Goal: Find specific fact: Find specific fact

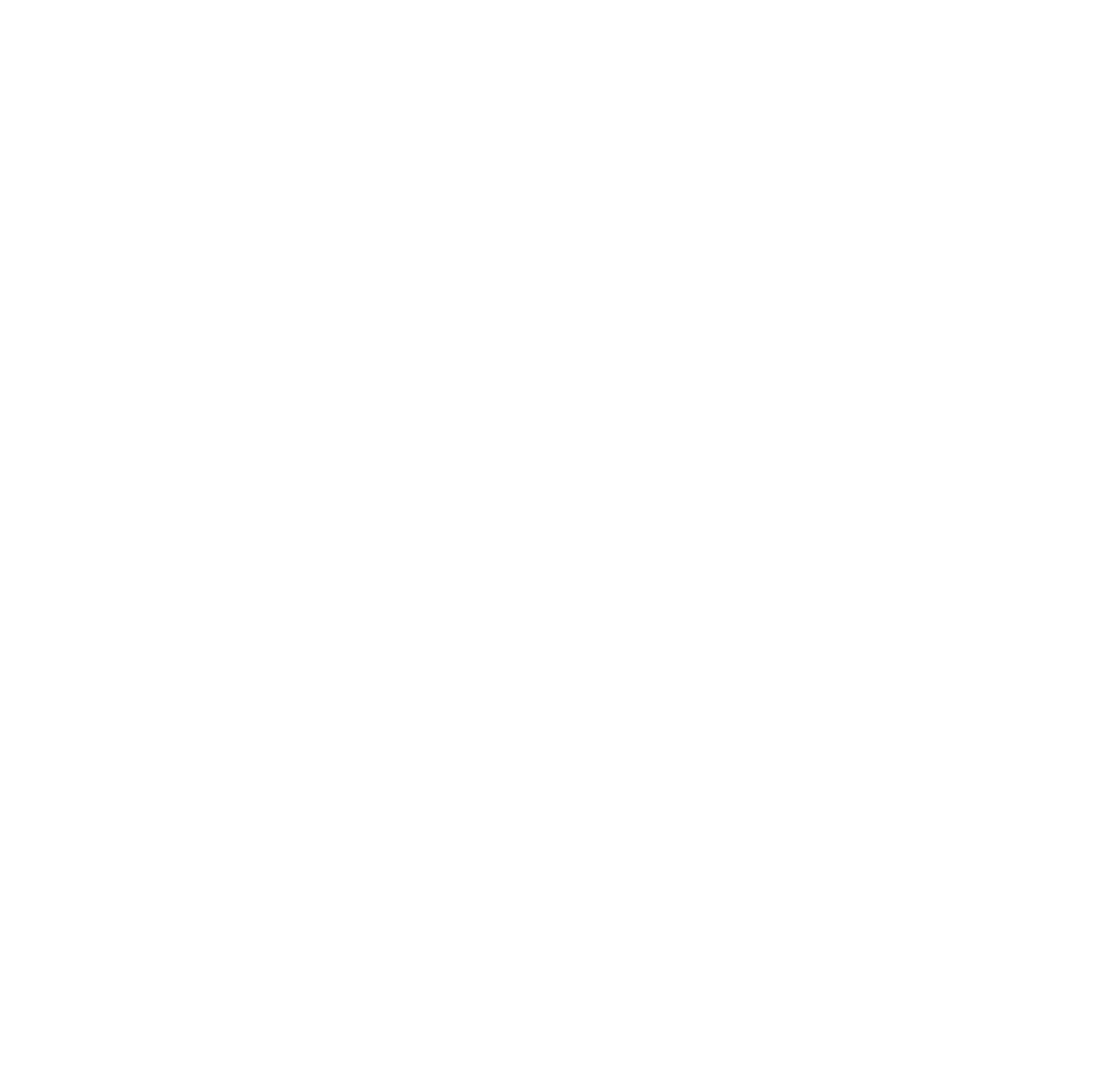
click at [503, 0] on html at bounding box center [551, 0] width 1102 height 0
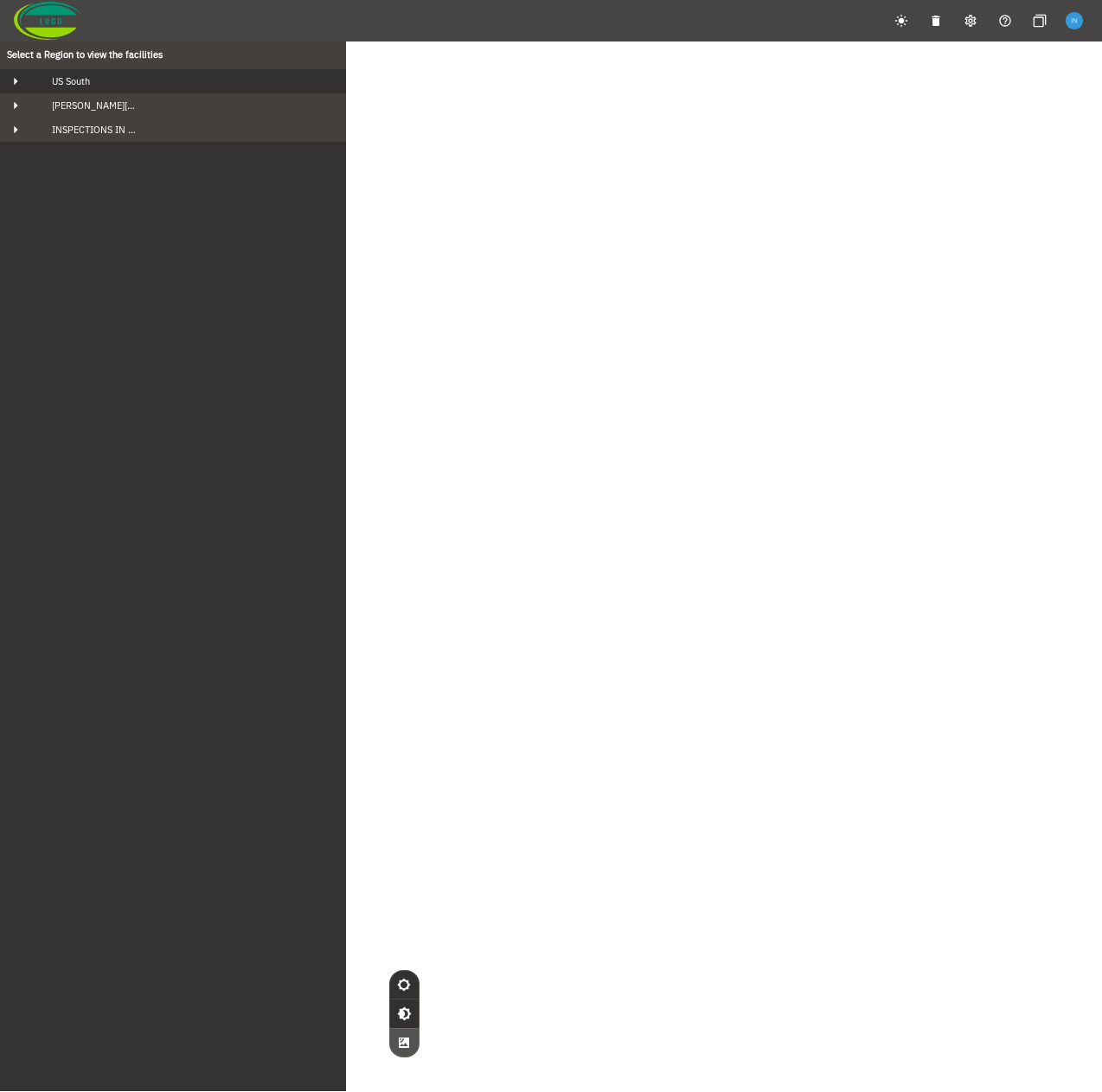
click at [79, 89] on button "US South" at bounding box center [172, 81] width 346 height 24
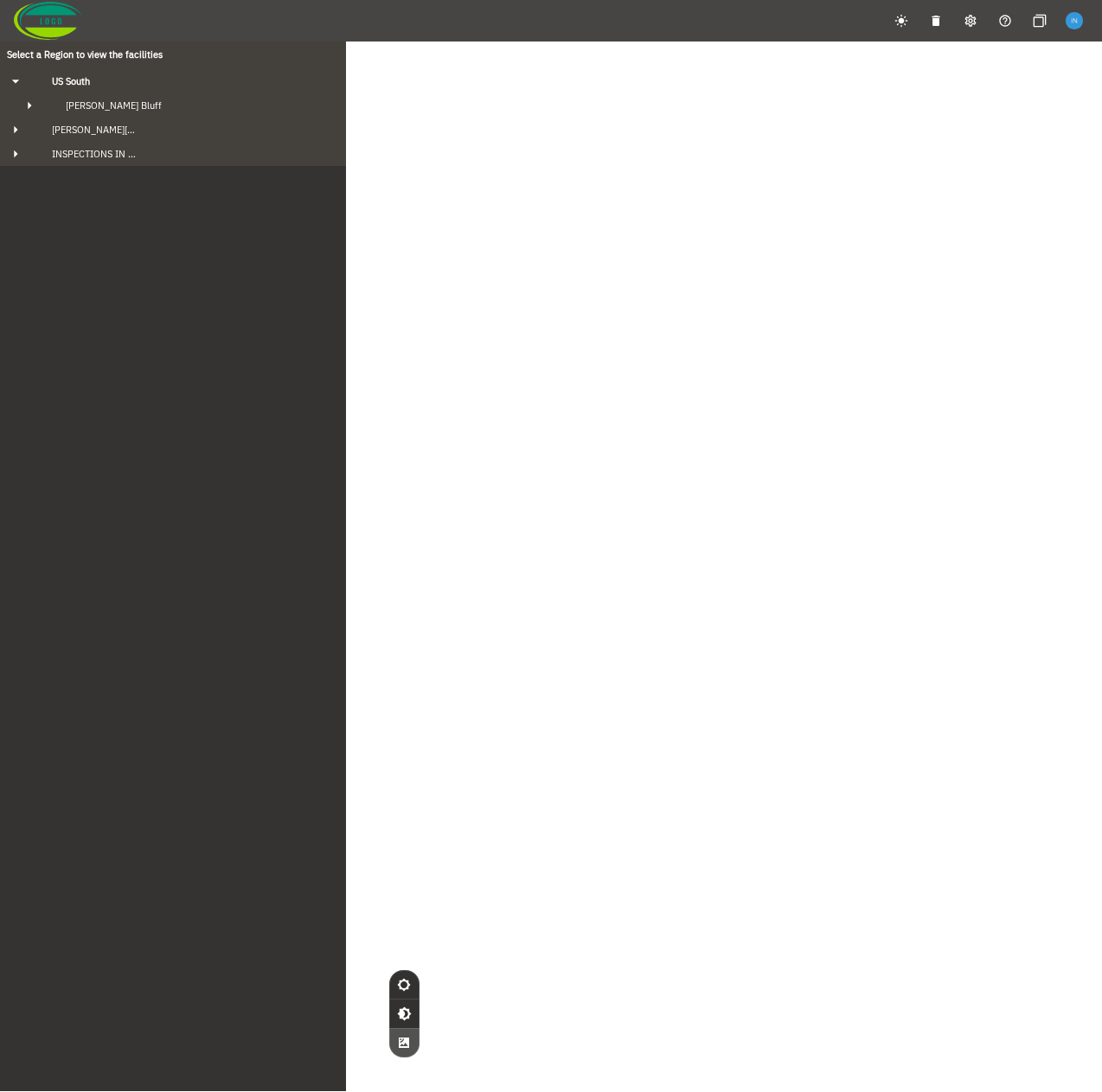
click at [1083, 25] on button "button" at bounding box center [1074, 20] width 28 height 29
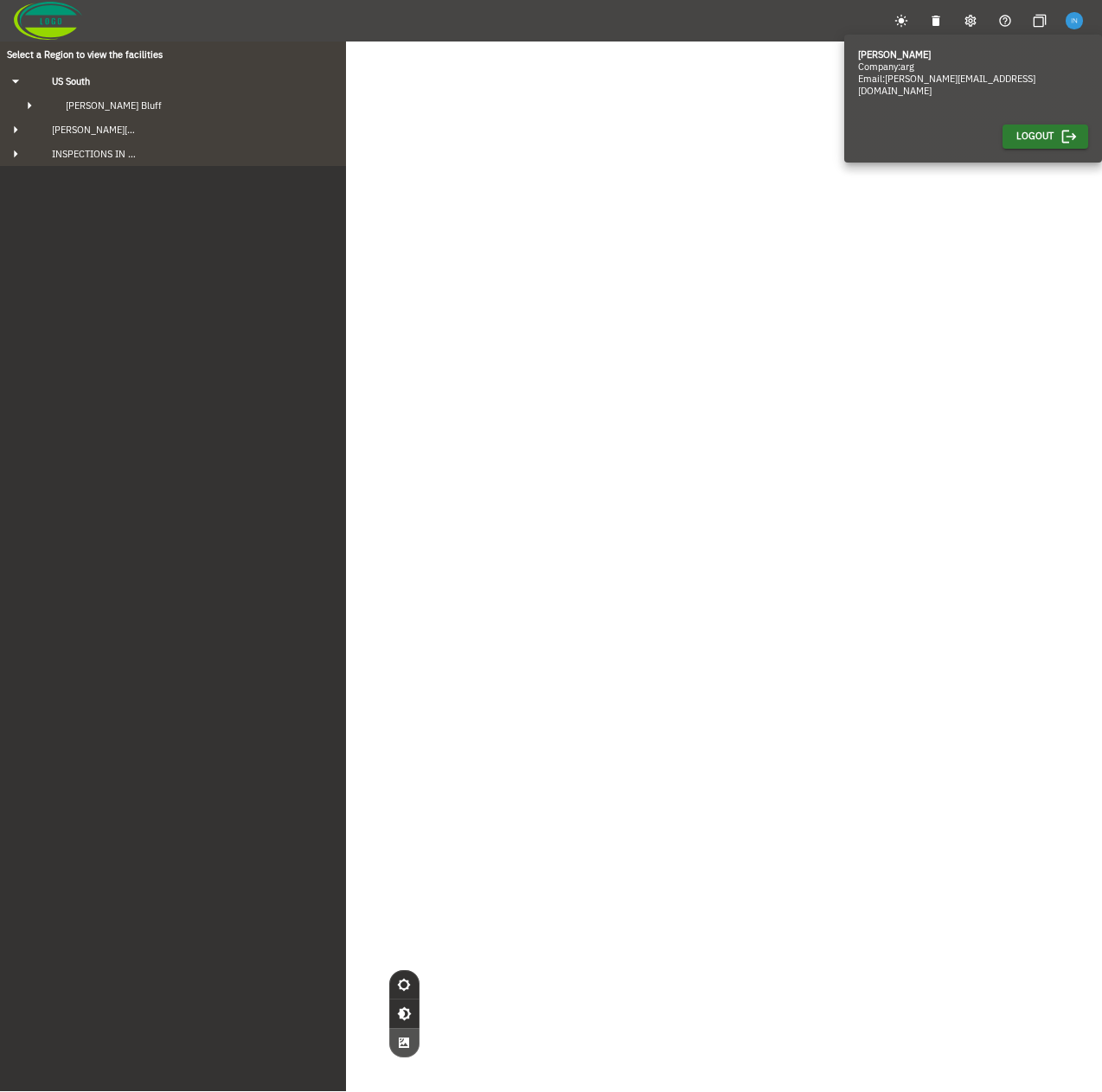
click at [101, 125] on div at bounding box center [551, 546] width 1102 height 1092
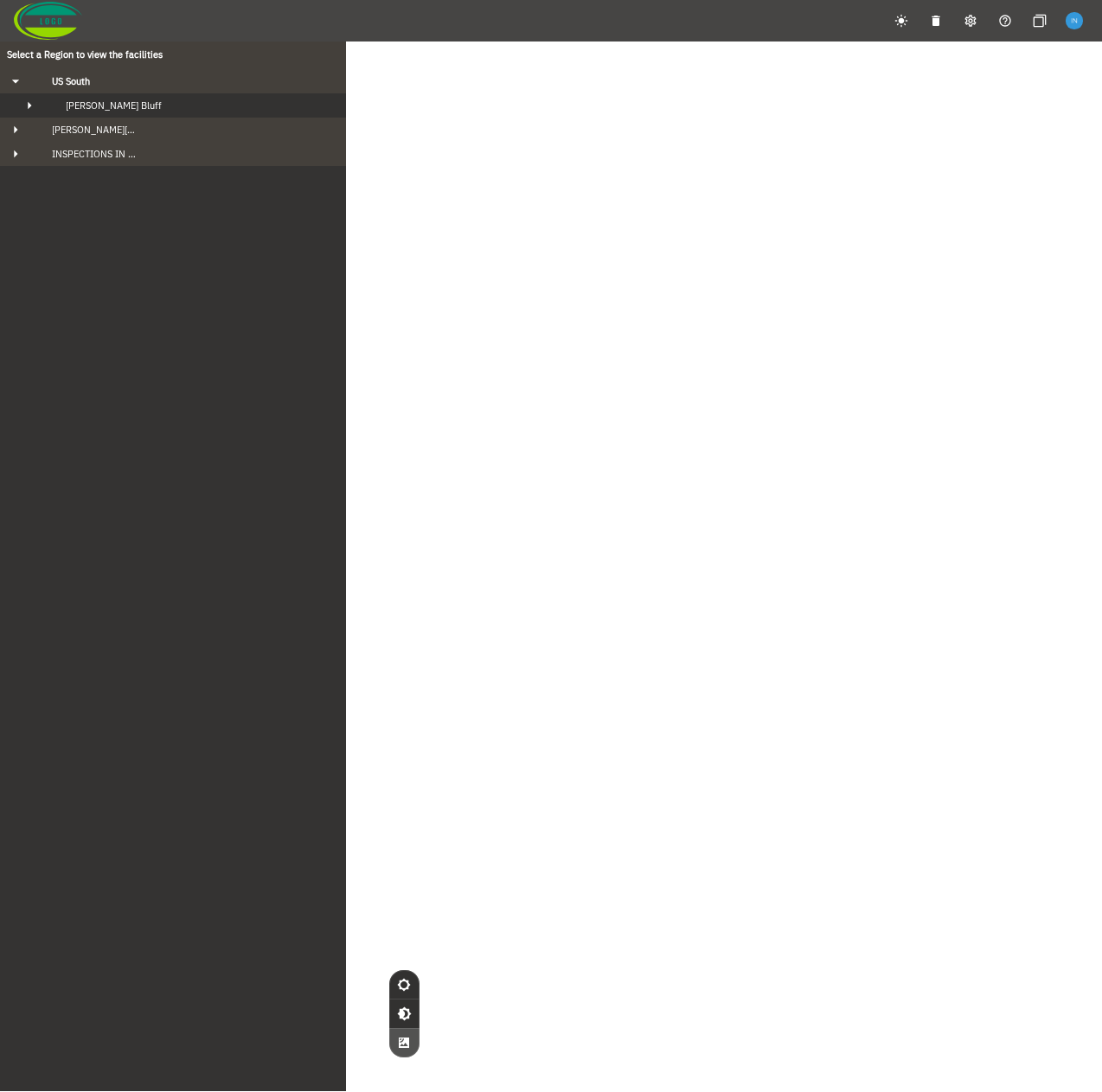
click at [108, 108] on span "Fowler's Bluff" at bounding box center [114, 105] width 96 height 12
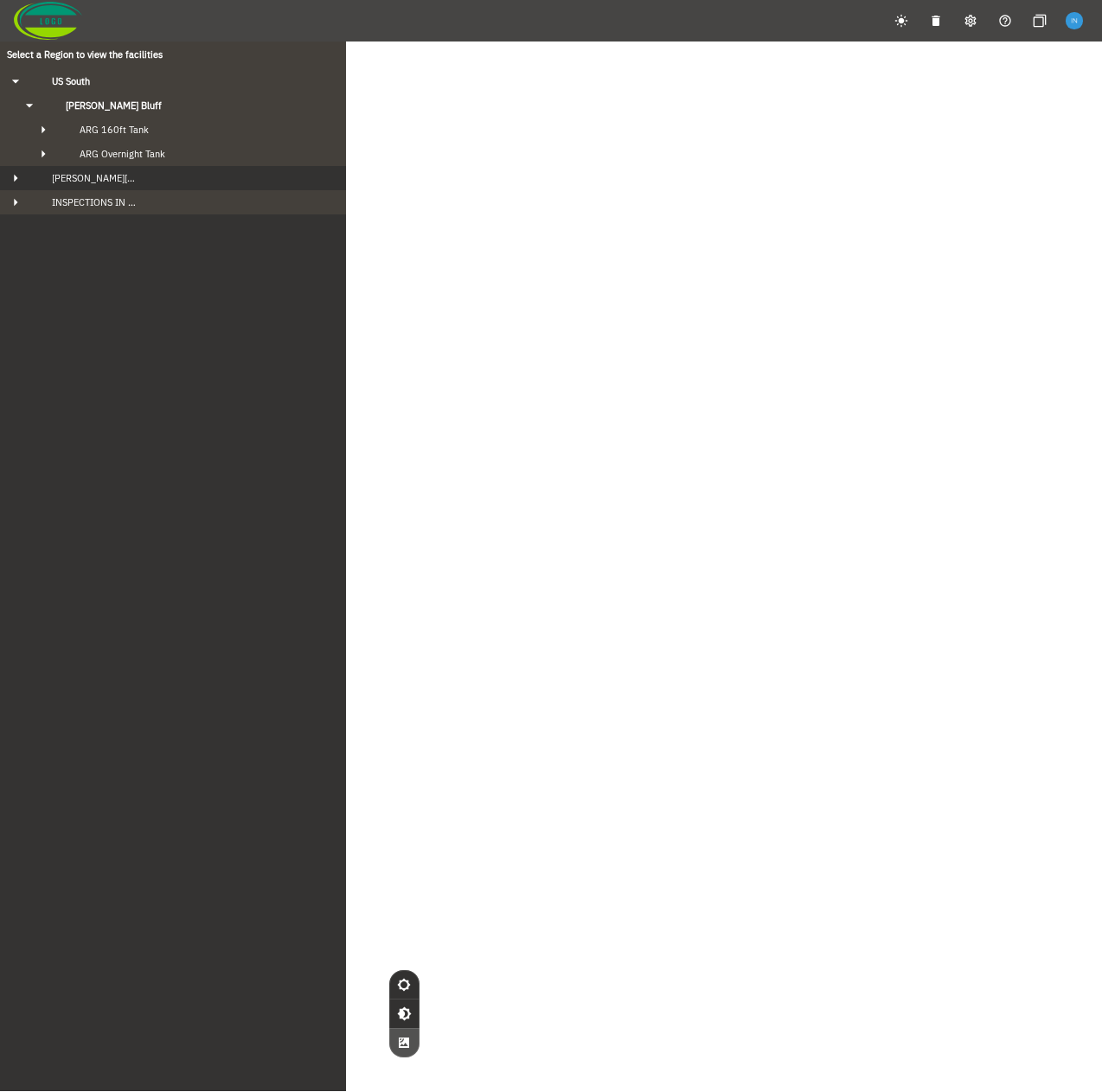
click at [141, 171] on button "Howard Region" at bounding box center [172, 178] width 346 height 24
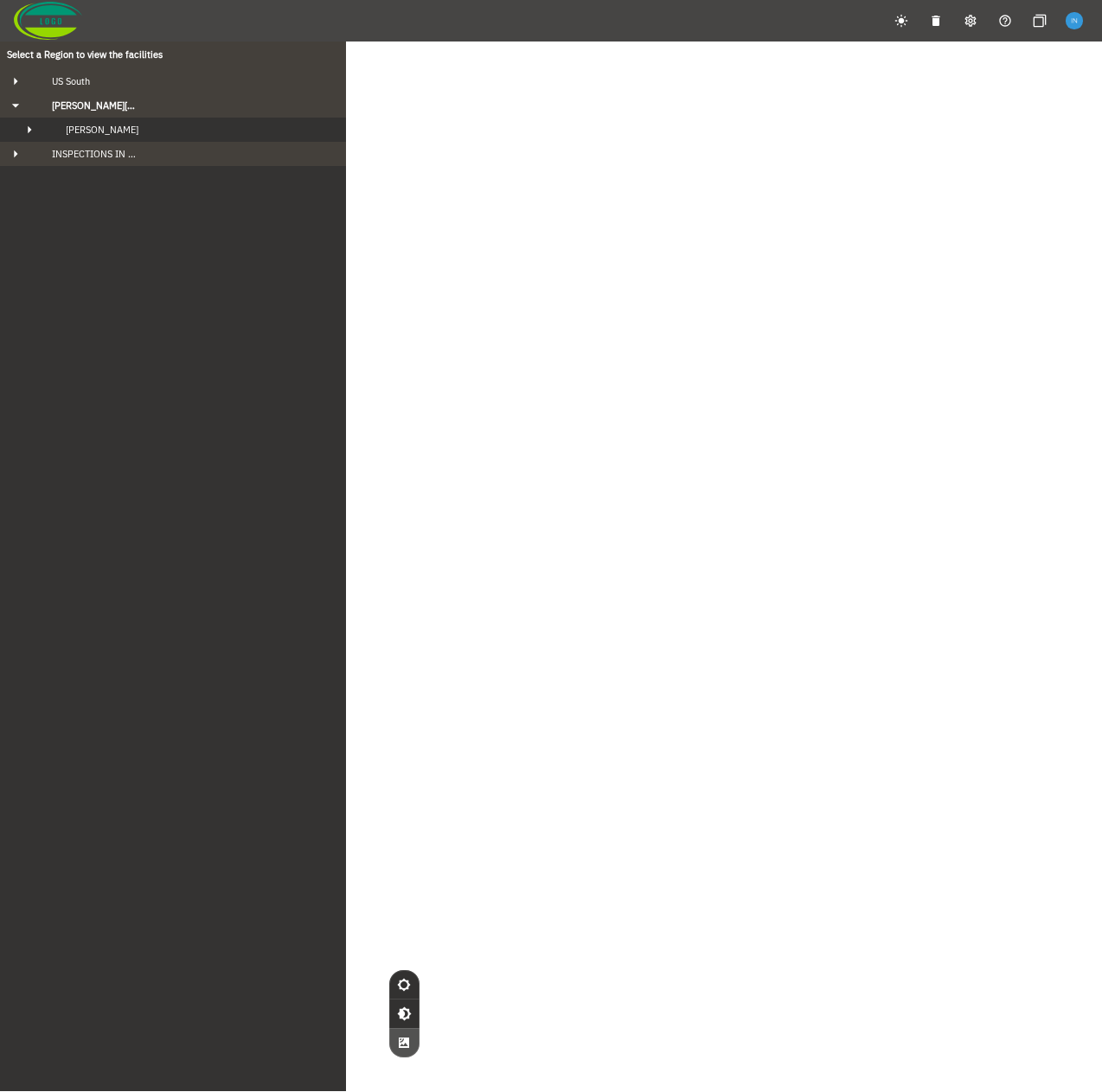
click at [139, 135] on div "Howard Facility" at bounding box center [188, 130] width 273 height 12
click at [135, 129] on div "Howard Facility" at bounding box center [188, 130] width 273 height 12
click at [120, 158] on span "INSPECTIONS IN REVIEW" at bounding box center [89, 154] width 102 height 12
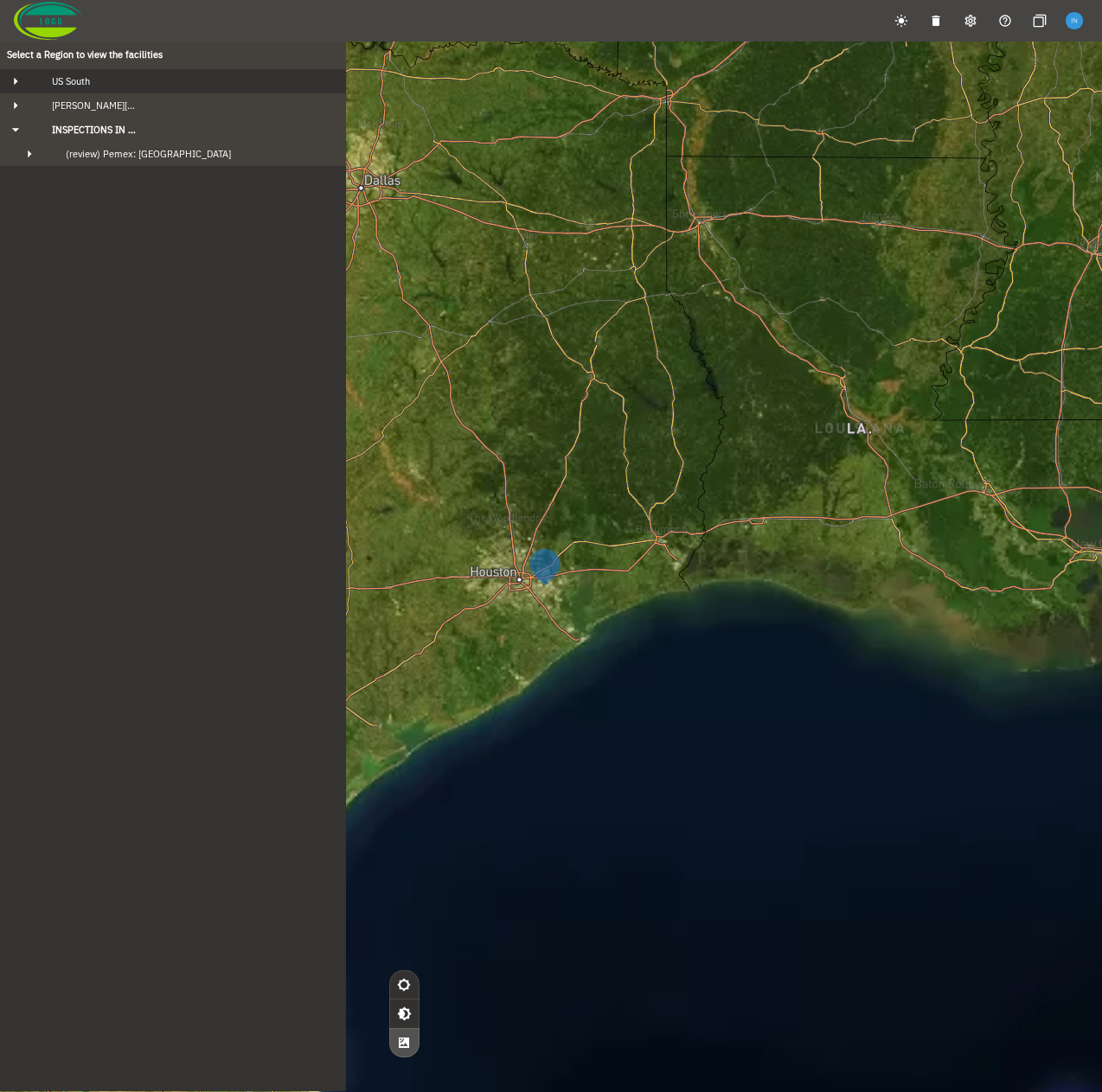
click at [126, 81] on div "US South" at bounding box center [188, 81] width 301 height 12
click at [127, 102] on div "Fowler's Bluff" at bounding box center [188, 105] width 273 height 12
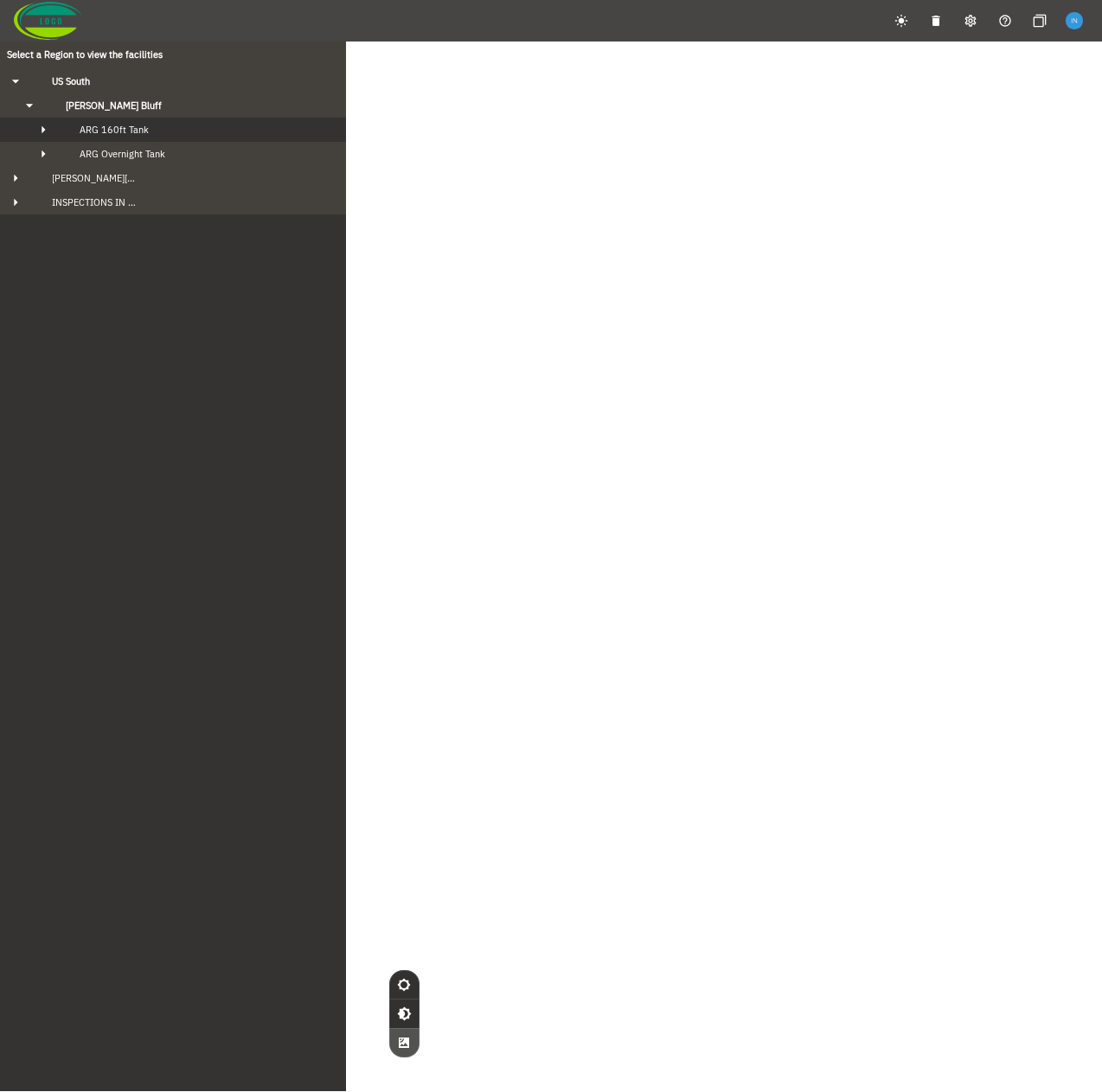
click at [129, 130] on span "ARG 160ft Tank" at bounding box center [114, 130] width 69 height 12
click at [136, 151] on span "ARG Overnight Tank" at bounding box center [122, 154] width 86 height 12
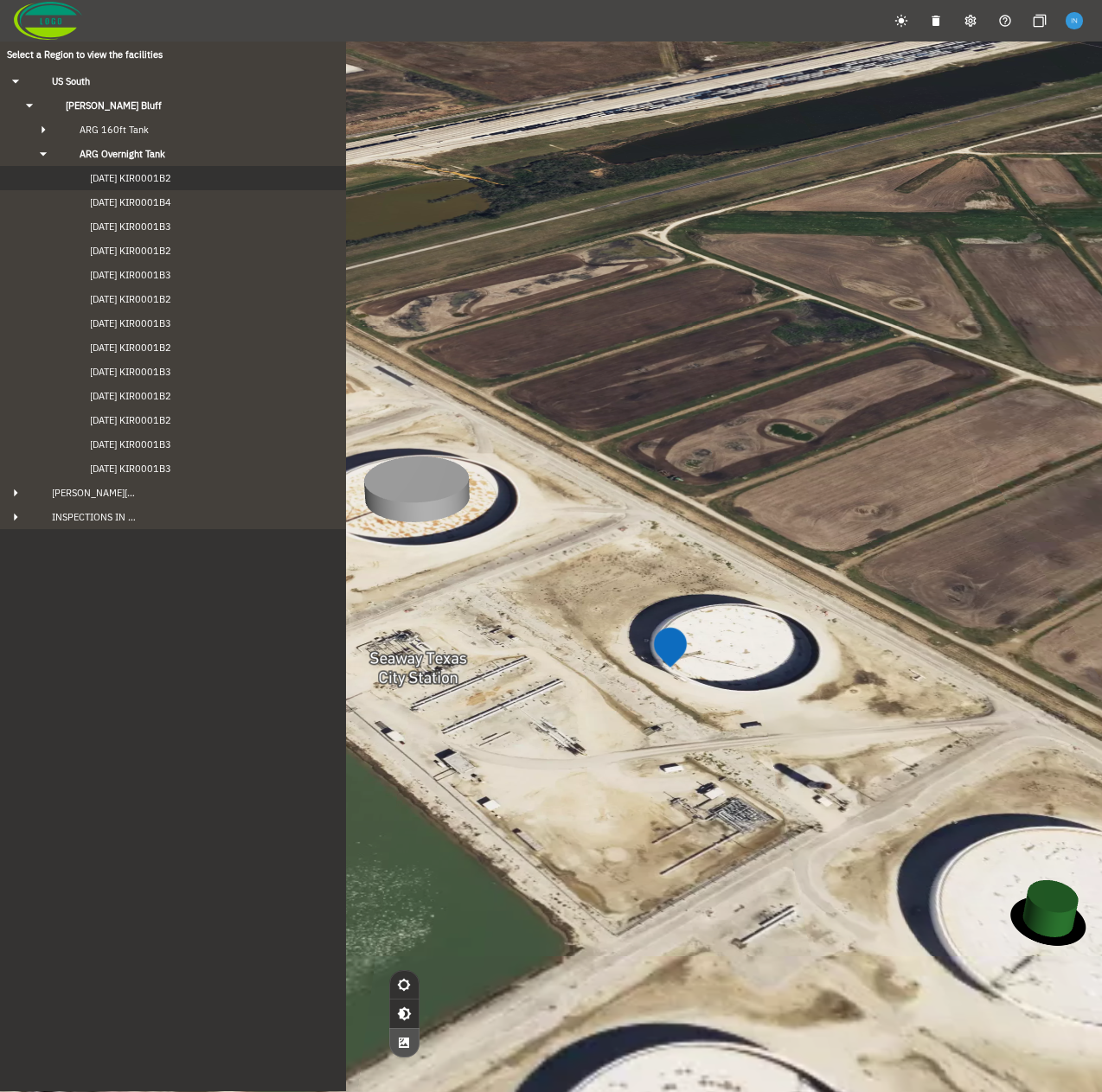
click at [139, 181] on span "2024-09-20 KIR0001B2" at bounding box center [113, 178] width 116 height 12
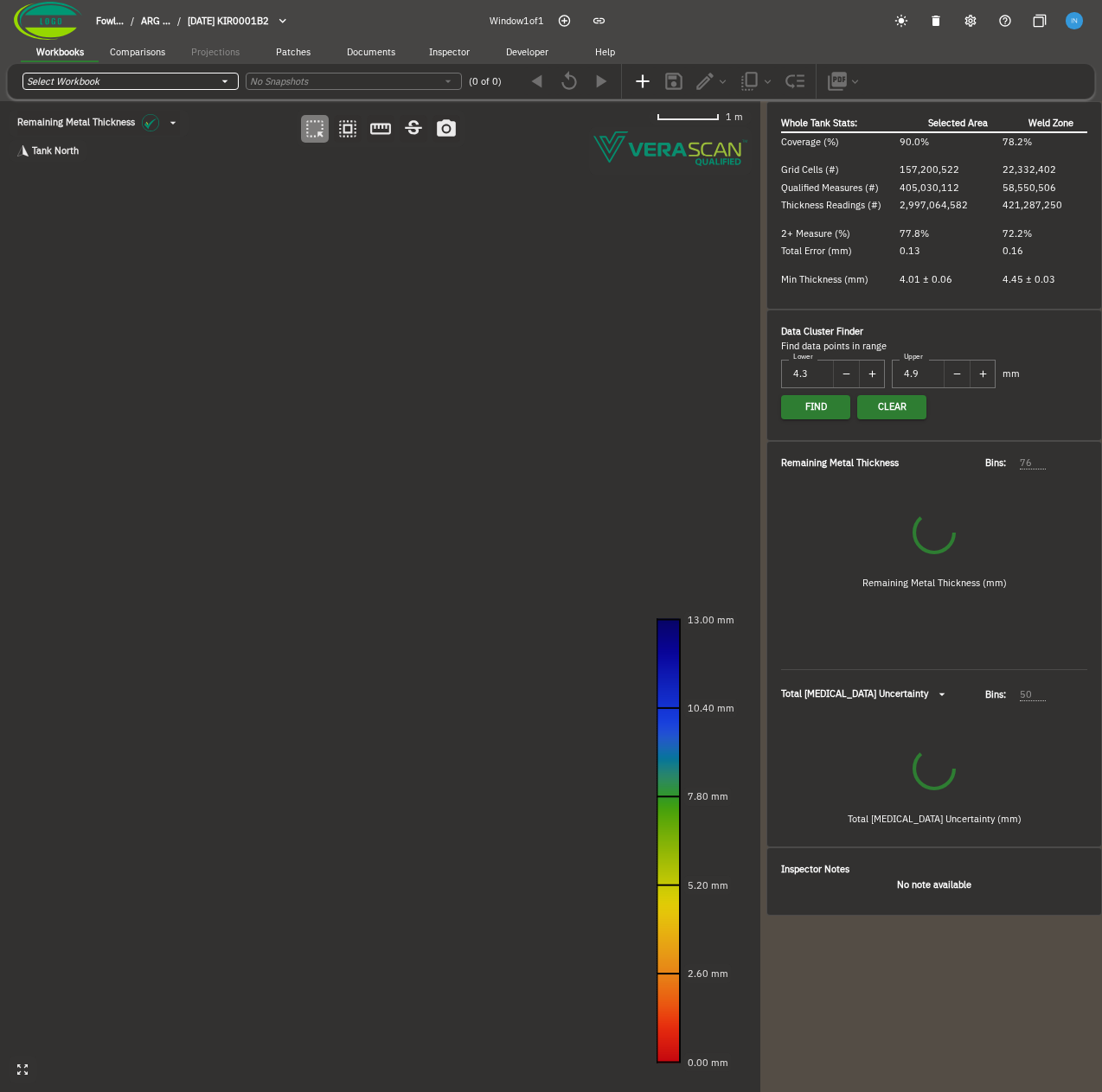
type input "535"
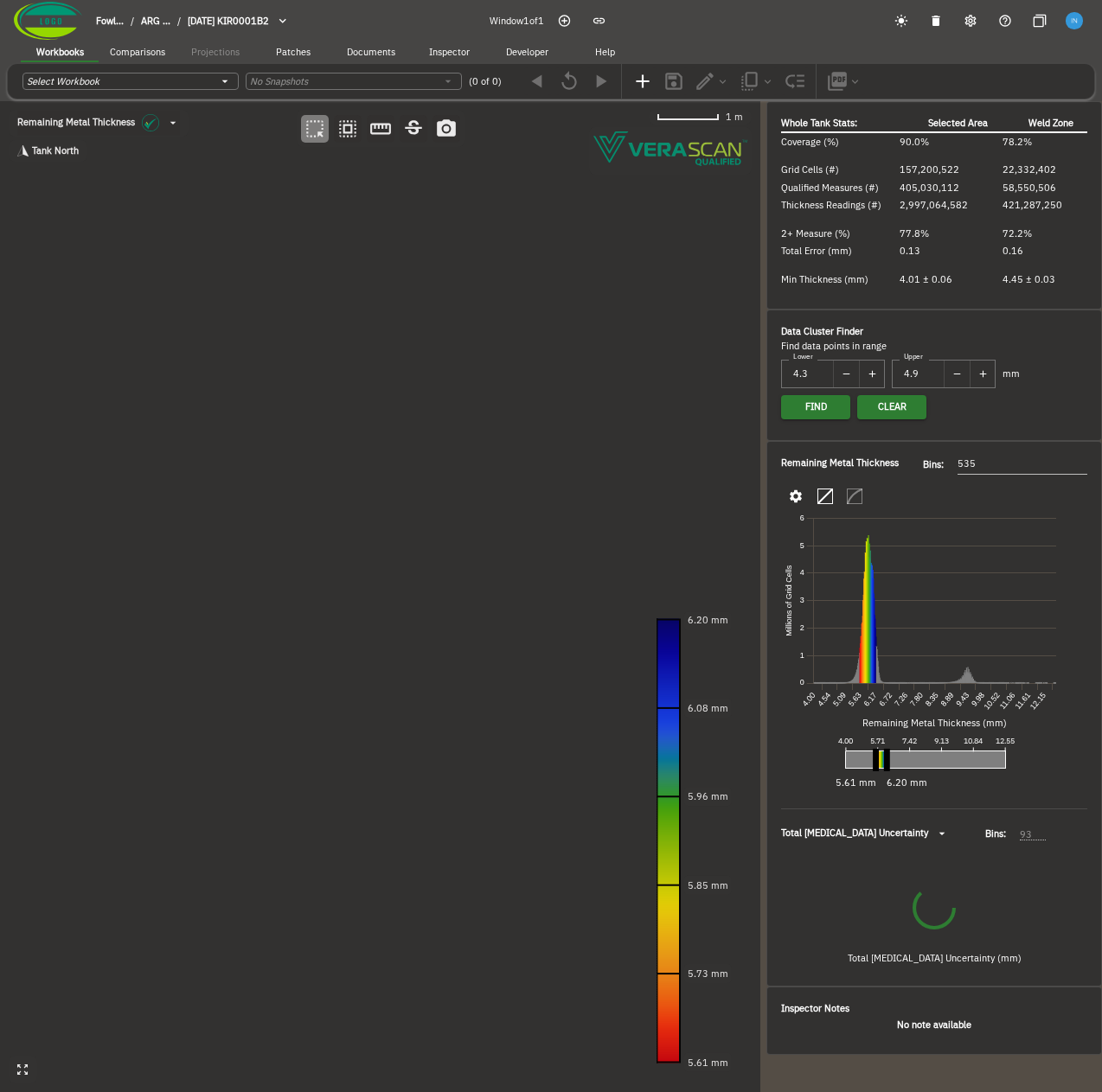
type input "93"
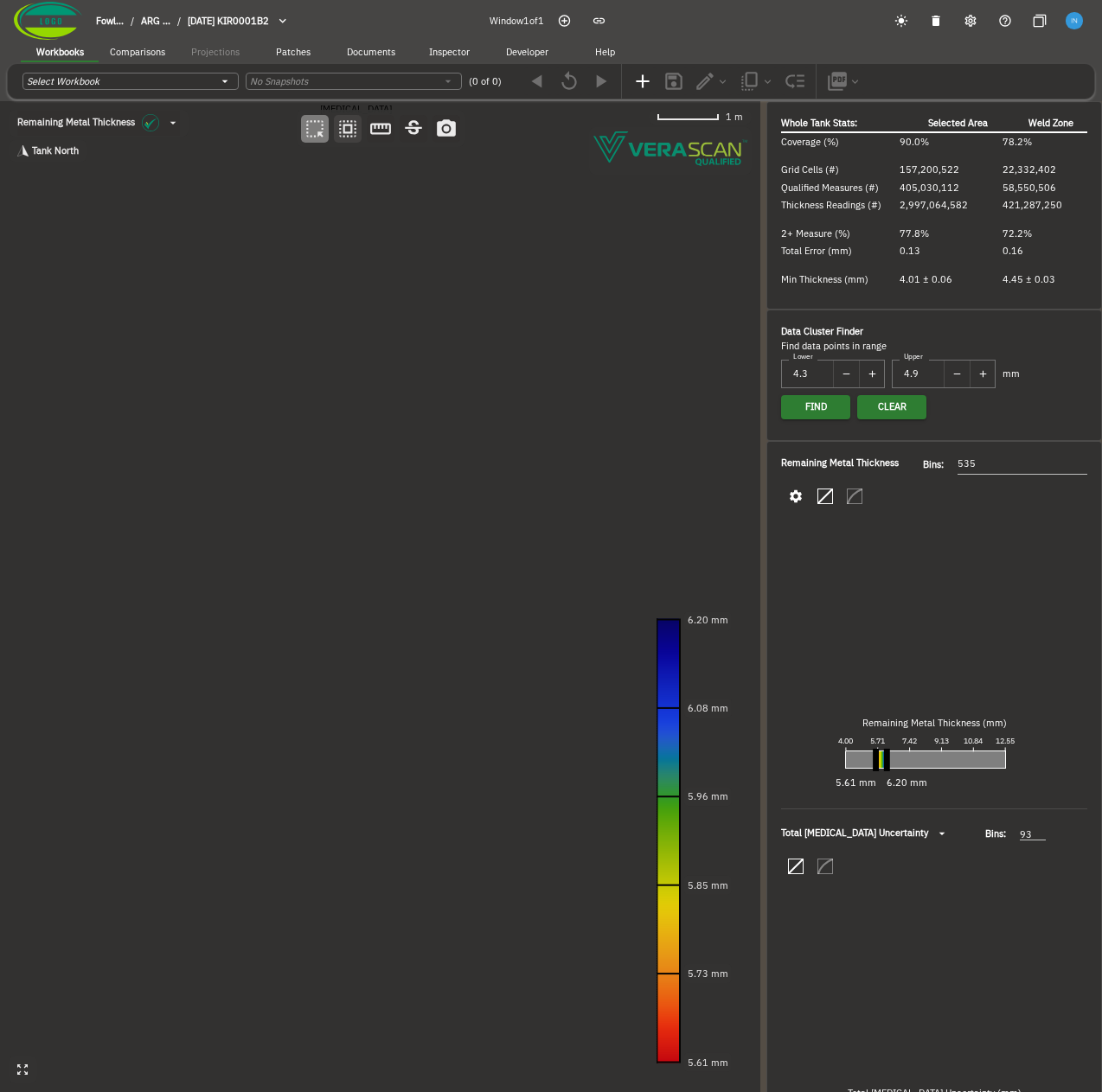
click at [352, 139] on icon "button" at bounding box center [347, 129] width 22 height 22
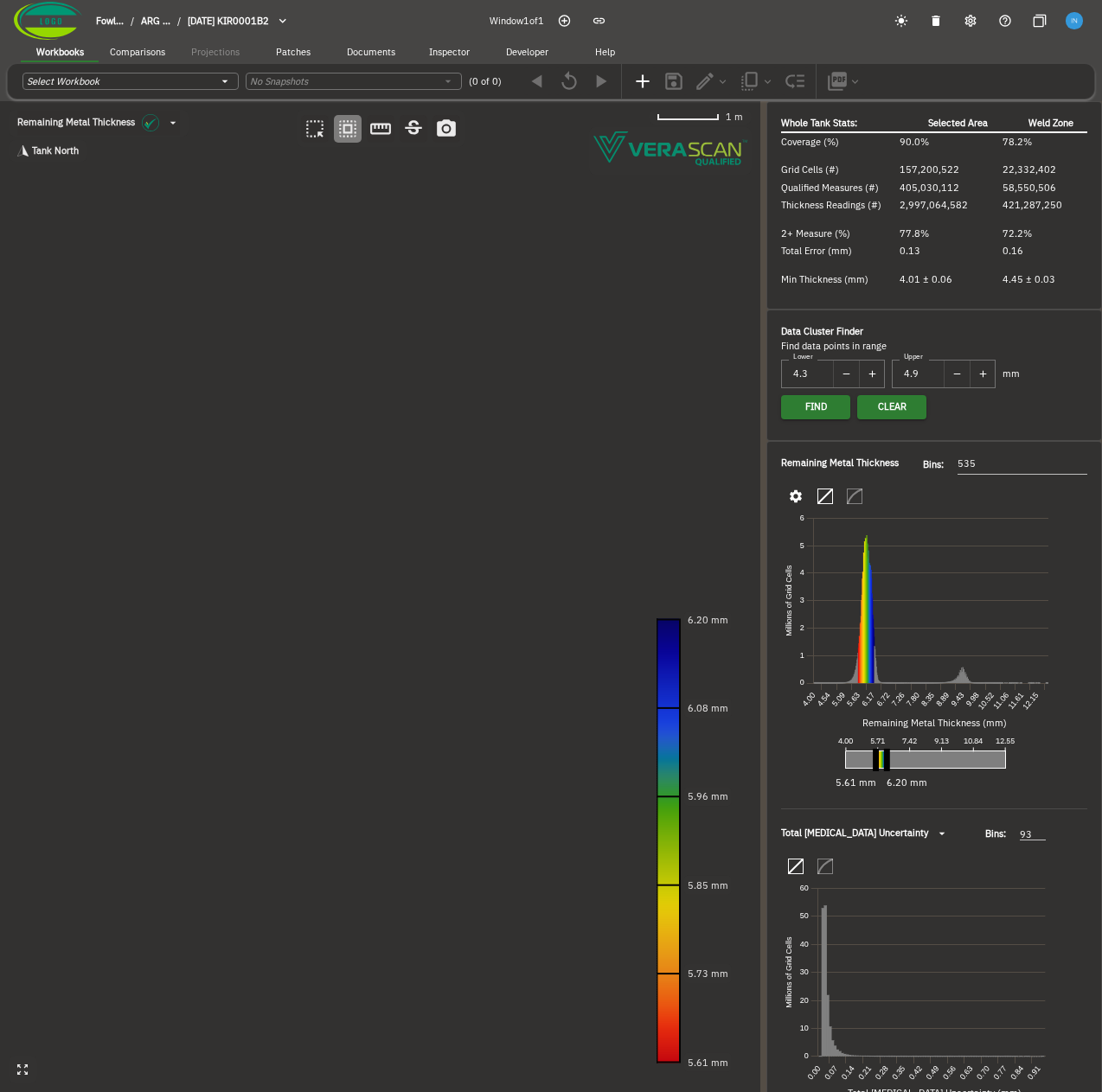
click at [372, 51] on span "Documents" at bounding box center [371, 52] width 48 height 12
click at [454, 54] on span "Inspector" at bounding box center [449, 52] width 41 height 12
click at [520, 66] on div "Export Flagged AScan Data" at bounding box center [551, 79] width 1057 height 30
click at [535, 53] on span "Developer" at bounding box center [526, 52] width 42 height 12
click at [68, 85] on icon "button" at bounding box center [64, 78] width 13 height 13
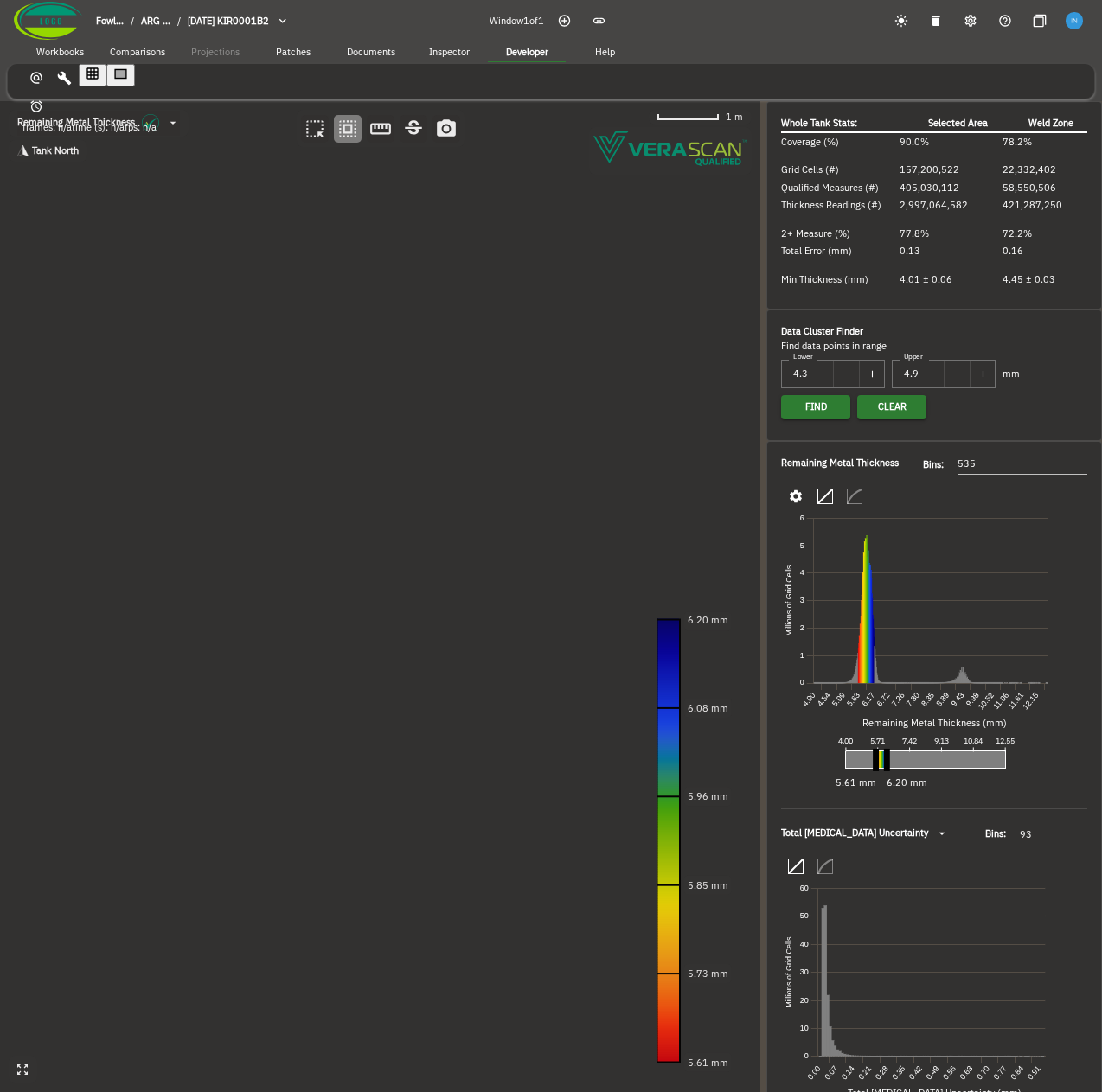
drag, startPoint x: 536, startPoint y: 534, endPoint x: 537, endPoint y: 621, distance: 87.0
drag, startPoint x: 556, startPoint y: 499, endPoint x: 551, endPoint y: 654, distance: 155.1
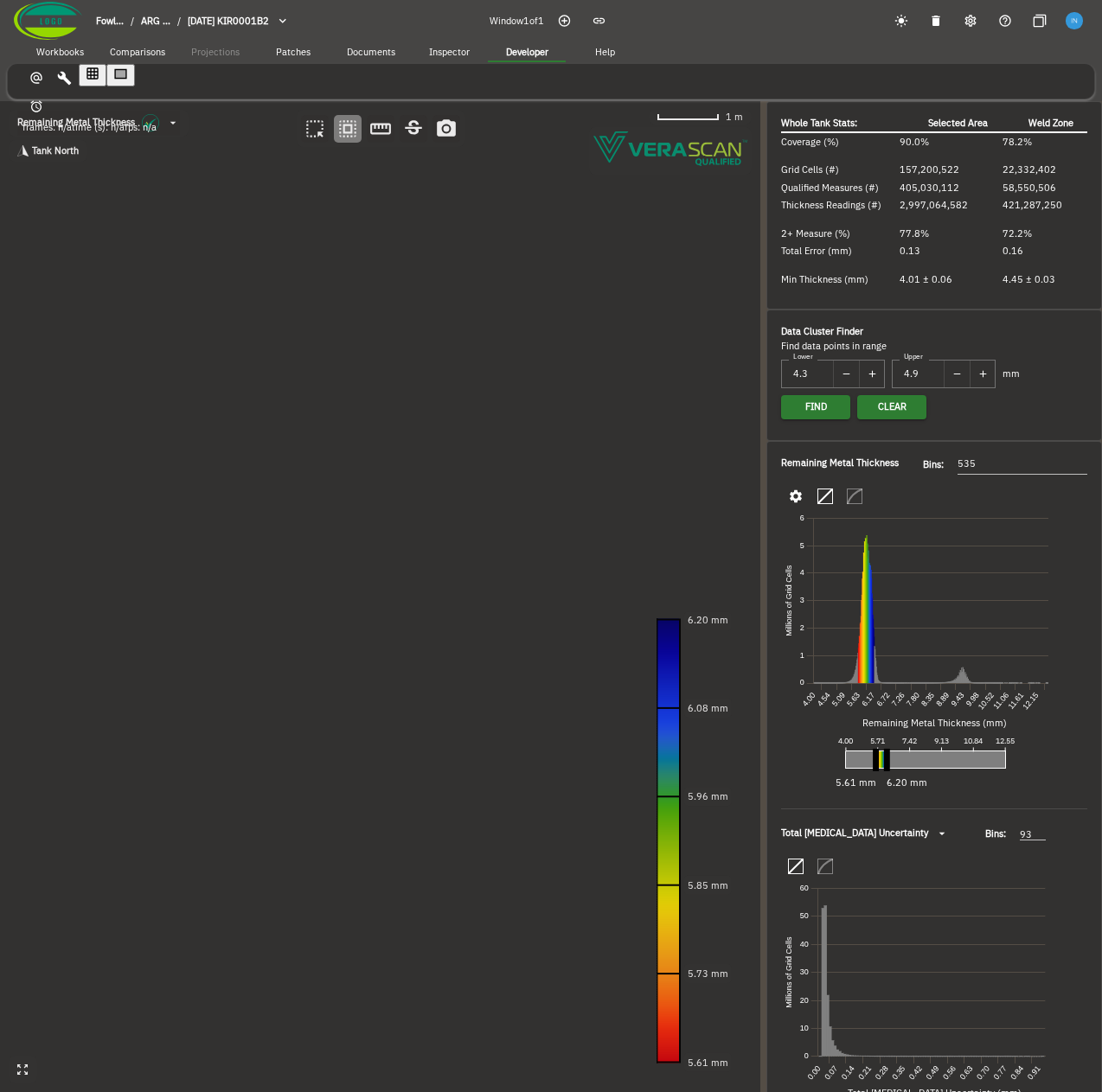
drag, startPoint x: 558, startPoint y: 483, endPoint x: 555, endPoint y: 658, distance: 175.0
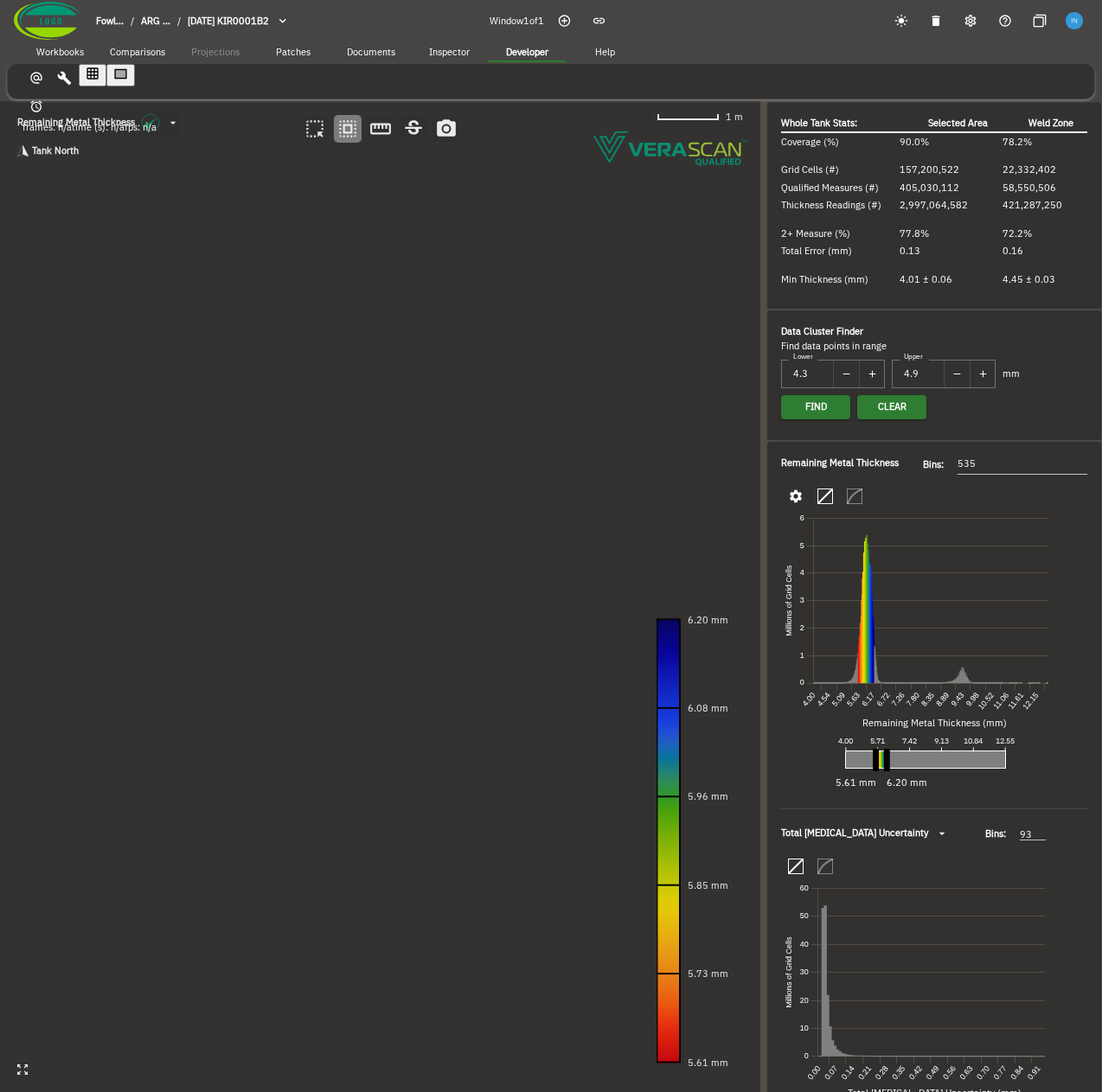
click at [62, 78] on icon "button" at bounding box center [64, 78] width 15 height 15
drag, startPoint x: 495, startPoint y: 580, endPoint x: 500, endPoint y: 647, distance: 67.2
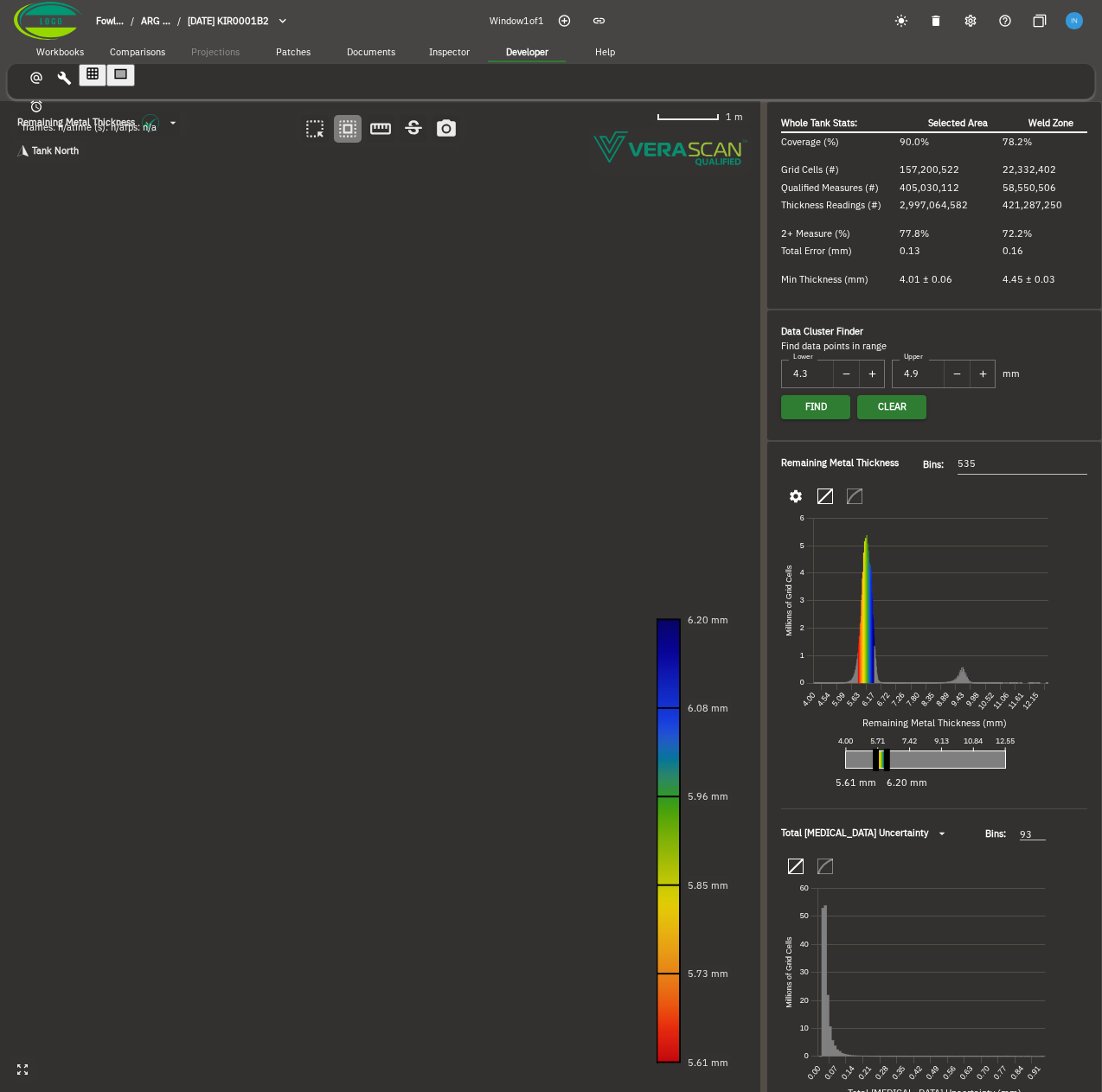
drag, startPoint x: 500, startPoint y: 647, endPoint x: 520, endPoint y: 497, distance: 151.3
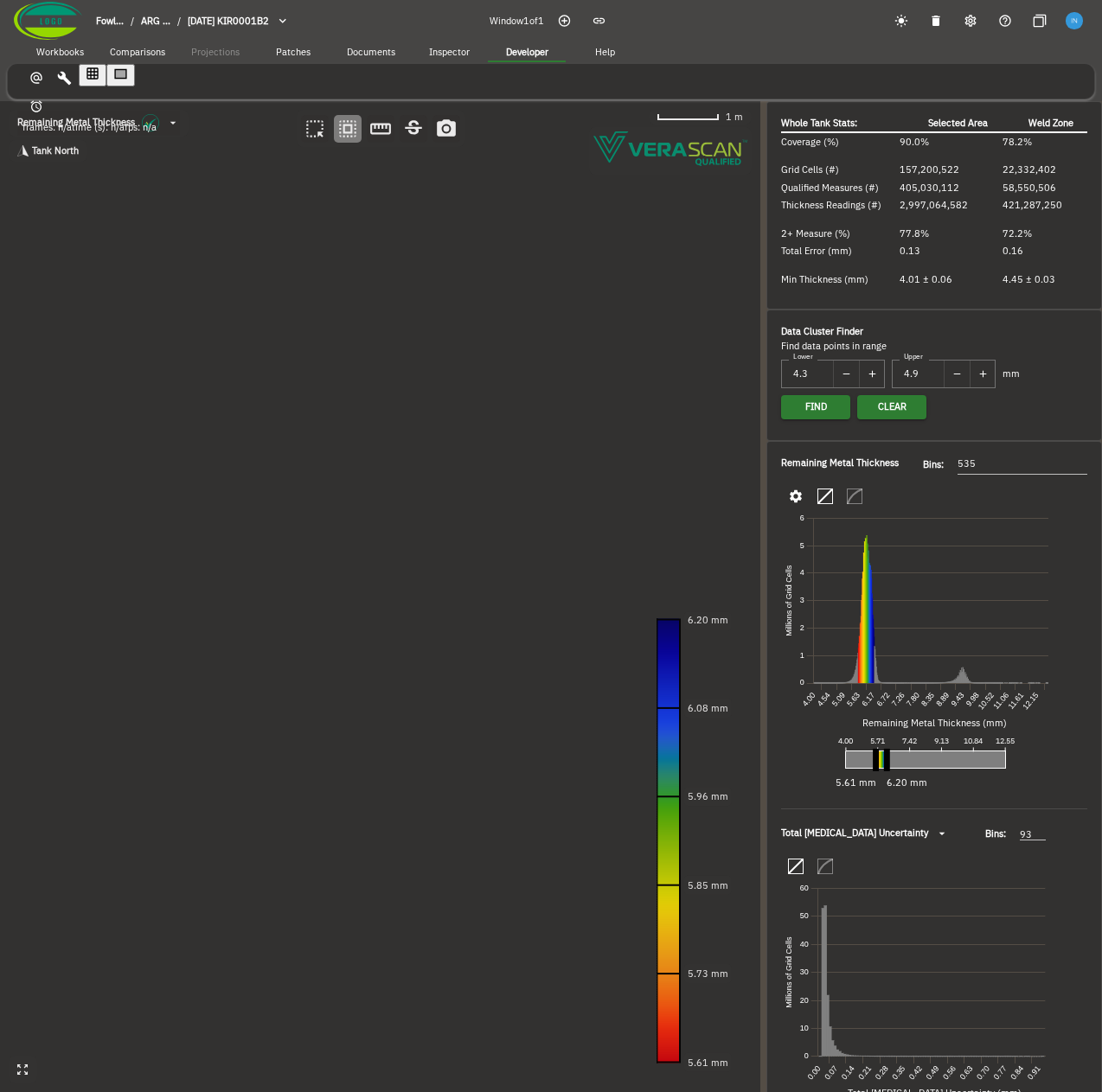
drag, startPoint x: 520, startPoint y: 497, endPoint x: 537, endPoint y: 655, distance: 158.9
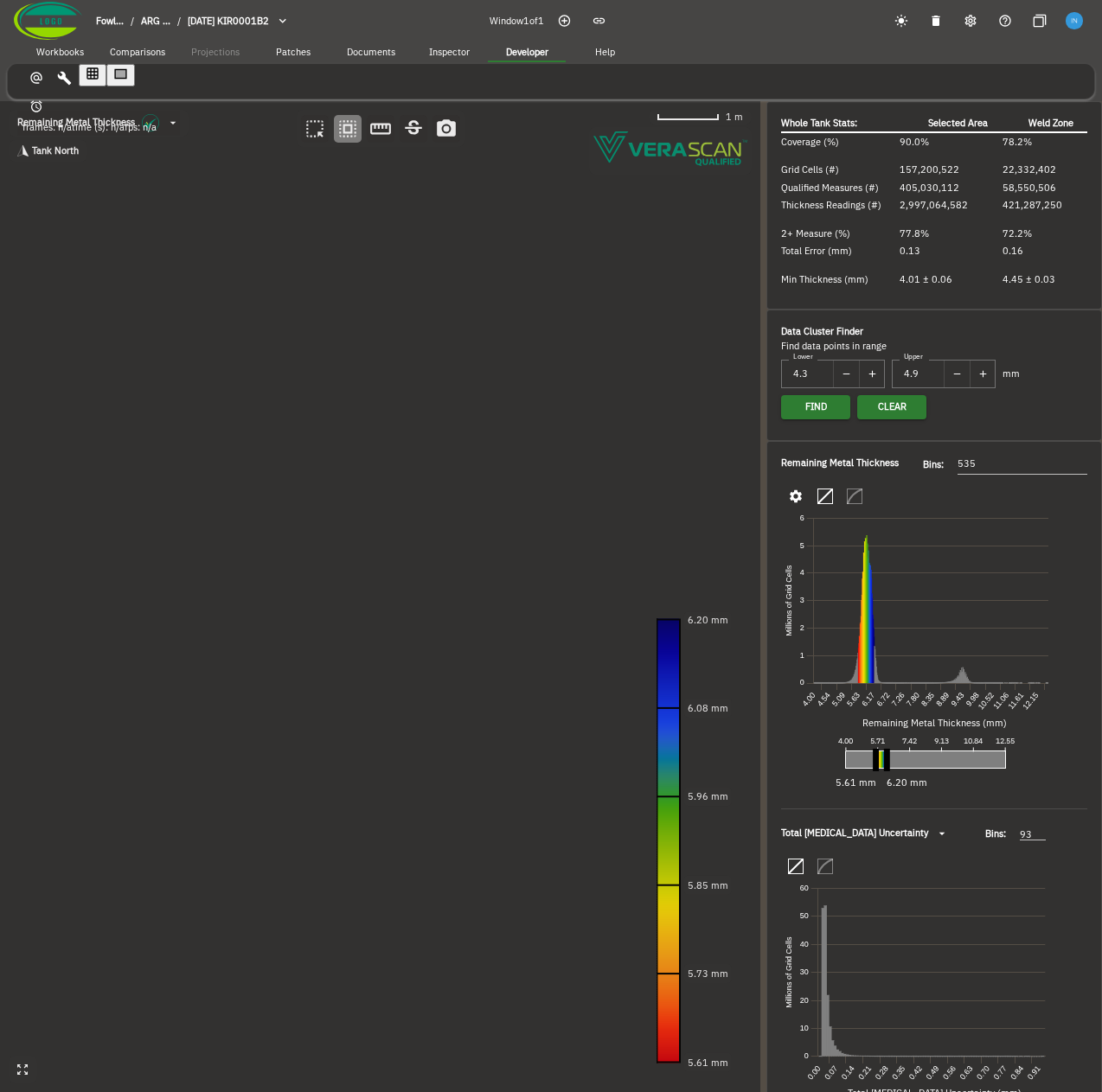
drag, startPoint x: 537, startPoint y: 655, endPoint x: 551, endPoint y: 494, distance: 161.6
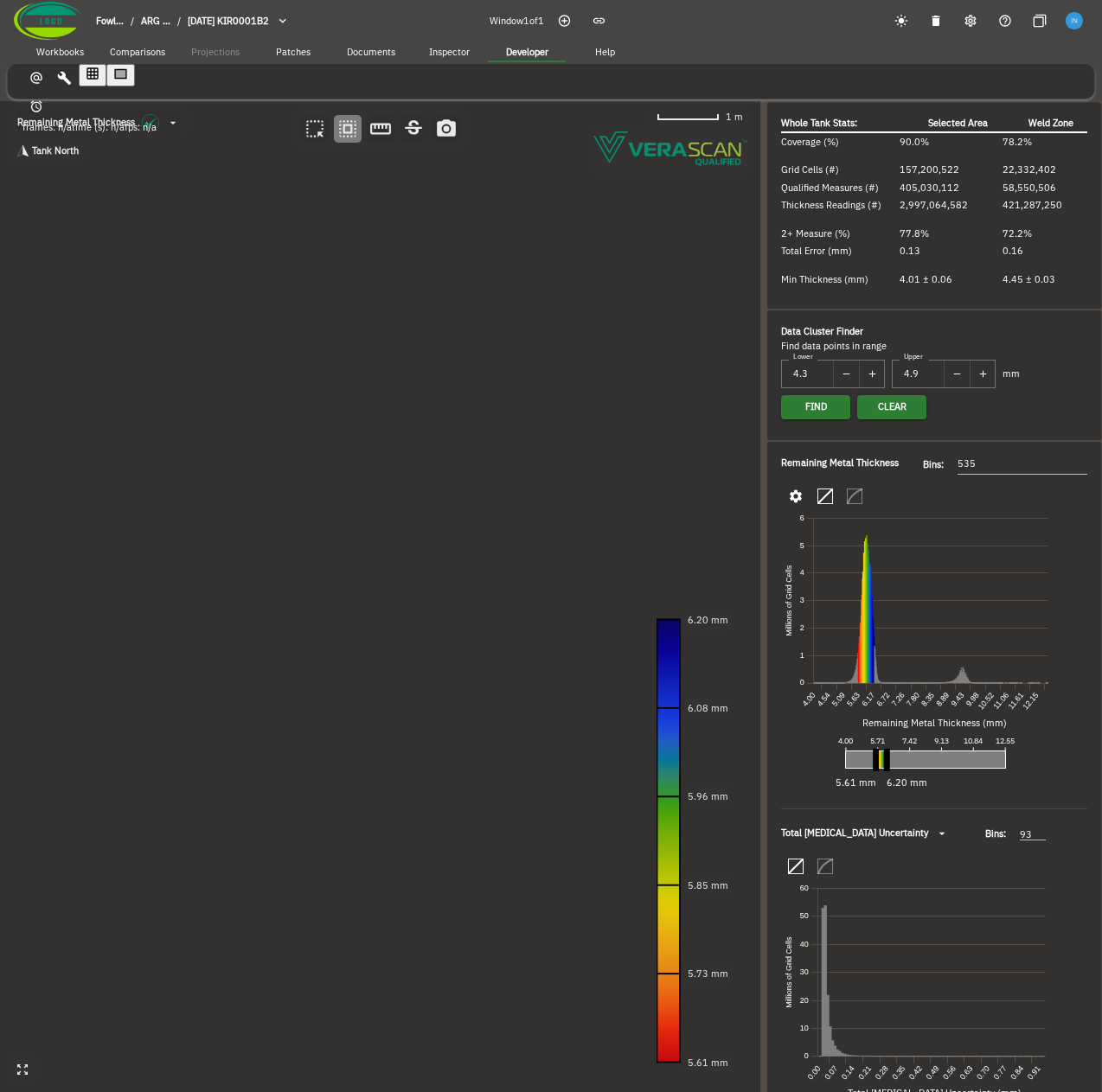
drag, startPoint x: 551, startPoint y: 494, endPoint x: 549, endPoint y: 640, distance: 146.0
